Goal: Task Accomplishment & Management: Use online tool/utility

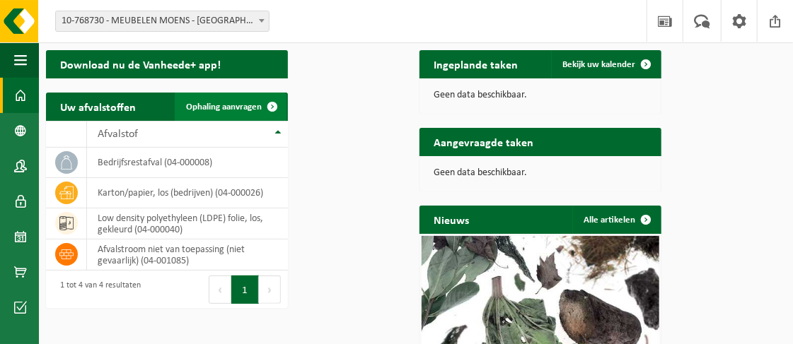
click at [262, 112] on span "Ophaling aanvragen" at bounding box center [224, 107] width 76 height 9
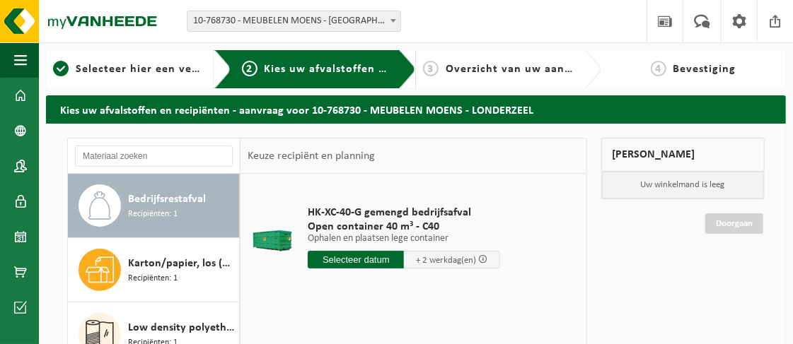
click at [359, 269] on input "text" at bounding box center [356, 260] width 96 height 18
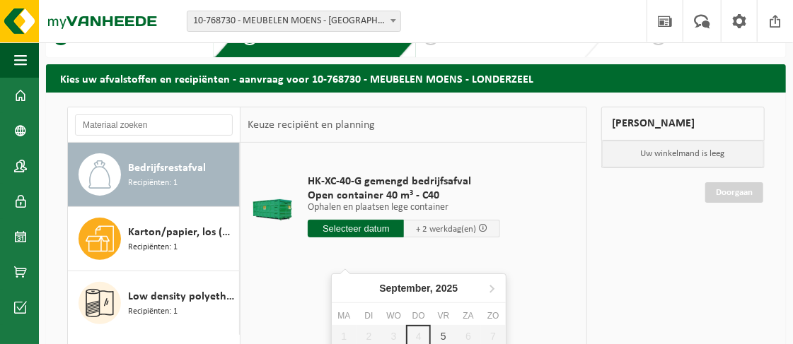
scroll to position [71, 0]
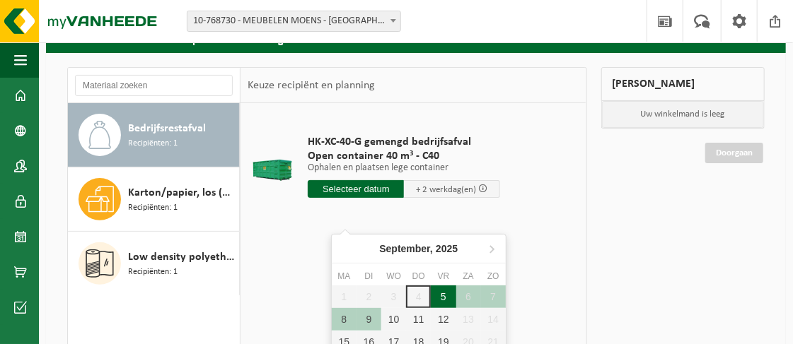
click at [445, 302] on div "5" at bounding box center [443, 297] width 25 height 23
type input "Van 2025-09-05"
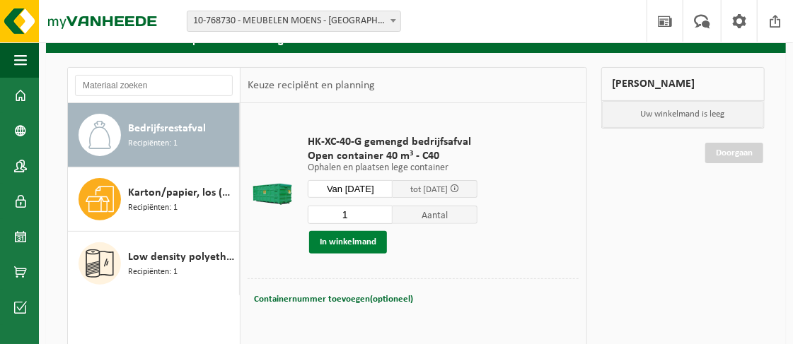
click at [375, 254] on button "In winkelmand" at bounding box center [348, 242] width 78 height 23
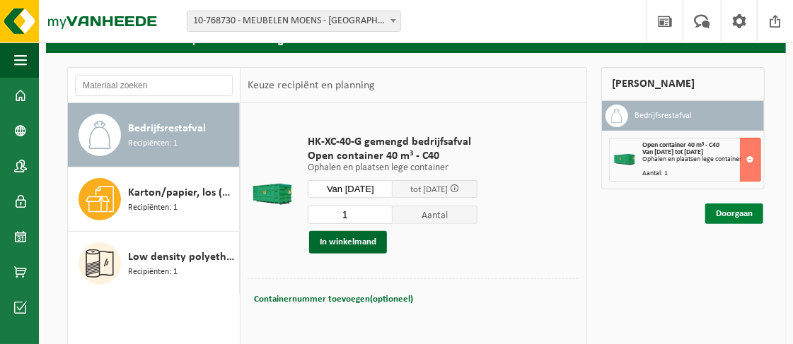
click at [721, 224] on link "Doorgaan" at bounding box center [734, 214] width 58 height 21
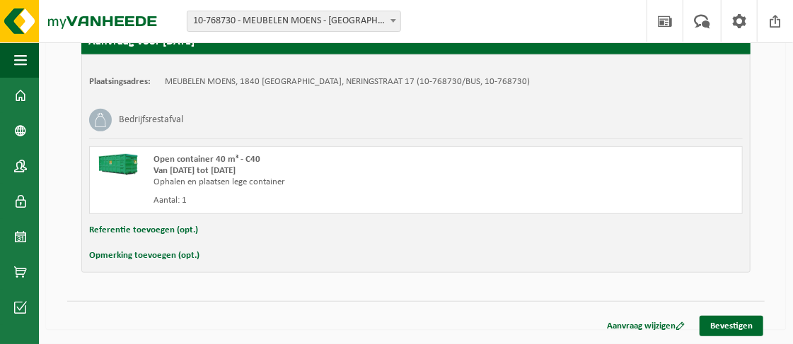
scroll to position [298, 0]
click at [724, 324] on link "Bevestigen" at bounding box center [732, 326] width 64 height 21
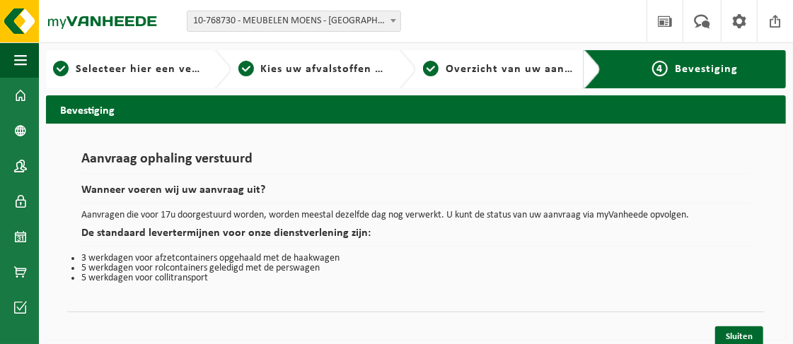
scroll to position [47, 0]
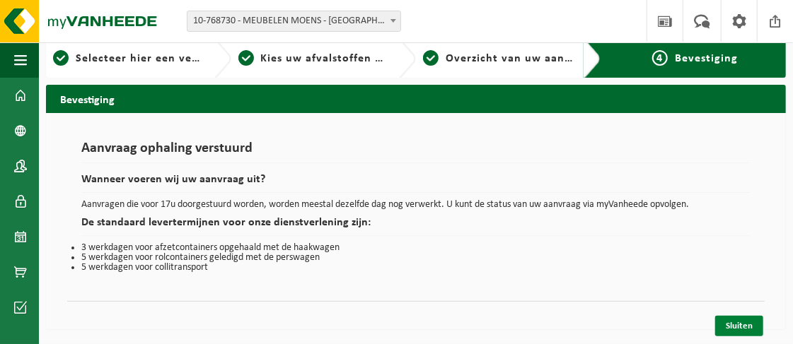
click at [740, 328] on link "Sluiten" at bounding box center [739, 326] width 48 height 21
